Goal: Download file/media

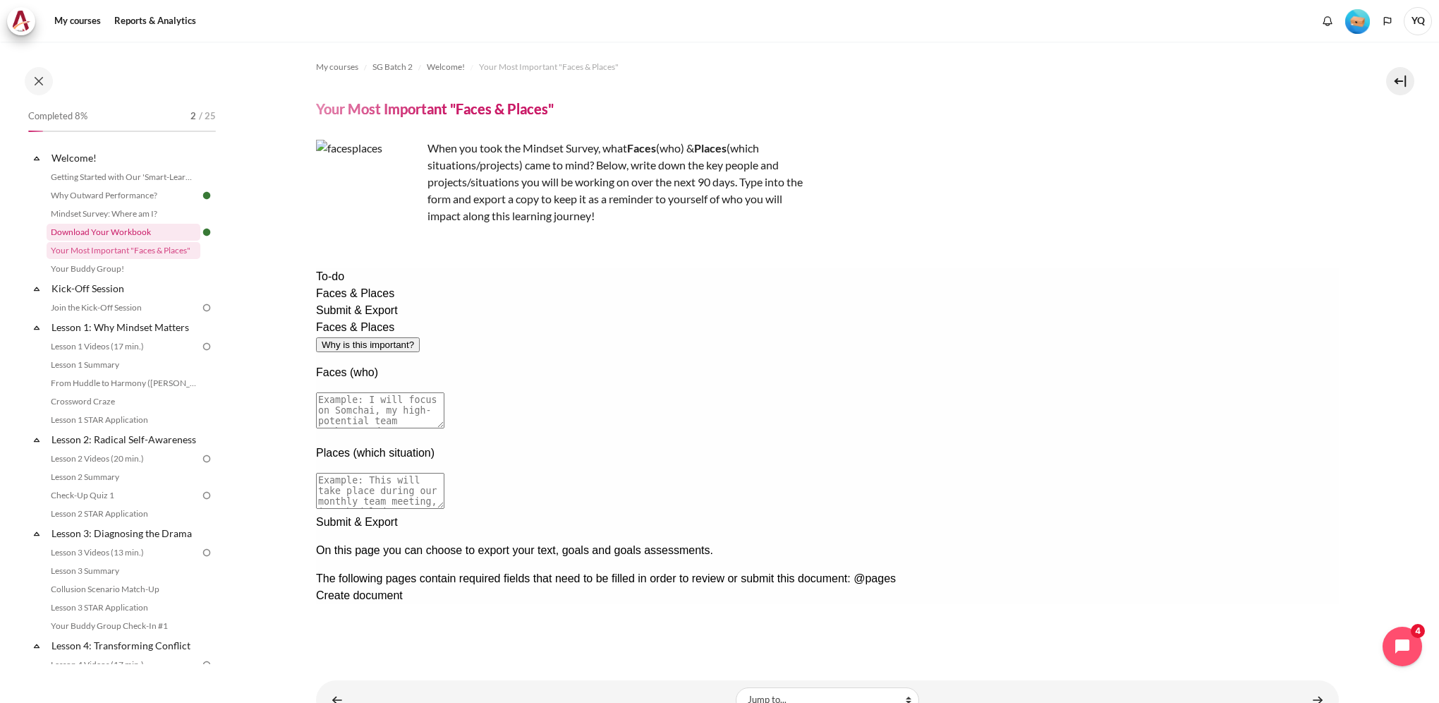
click at [146, 237] on link "Download Your Workbook" at bounding box center [124, 232] width 154 height 17
